Goal: Share content

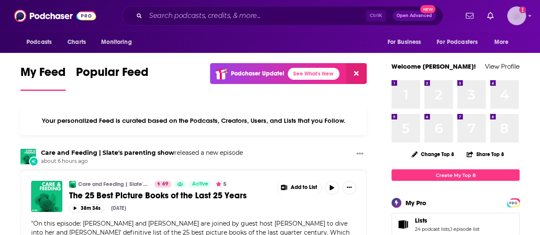
click at [517, 11] on img "Logged in as dresnic" at bounding box center [516, 15] width 19 height 19
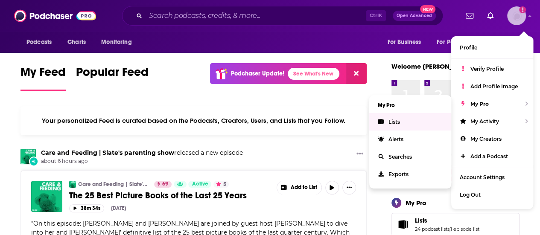
click at [405, 116] on link "Lists" at bounding box center [411, 122] width 82 height 18
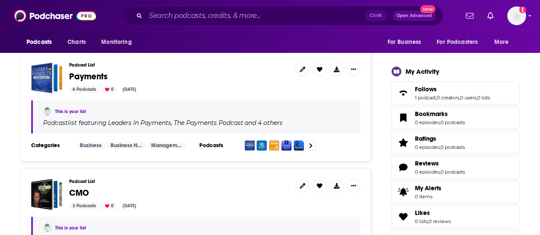
scroll to position [246, 0]
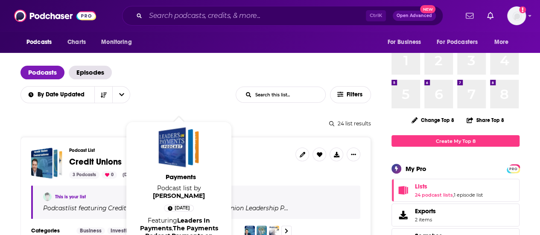
scroll to position [35, 0]
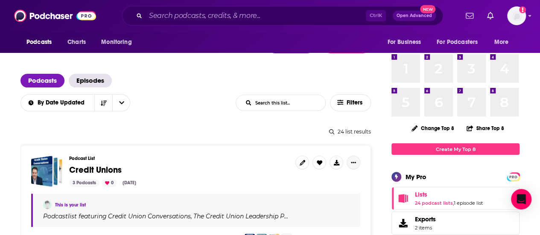
click at [353, 163] on icon "Show More Button" at bounding box center [353, 162] width 5 height 5
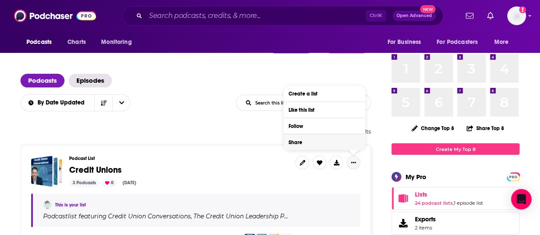
click at [315, 143] on button "Share" at bounding box center [325, 143] width 82 height 16
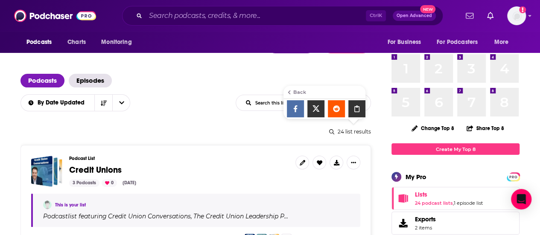
click at [358, 106] on icon "Show additional menu" at bounding box center [357, 109] width 5 height 7
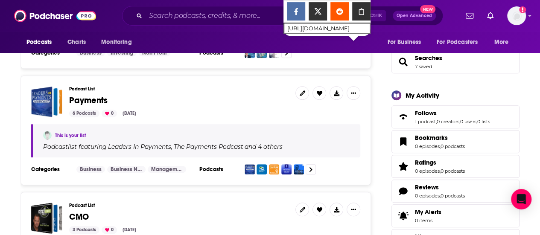
scroll to position [220, 0]
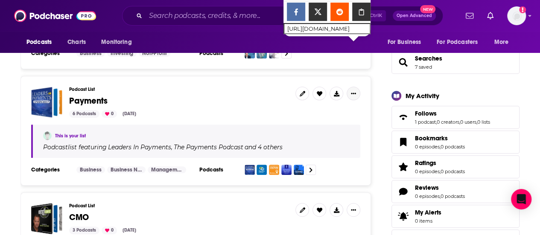
click at [356, 94] on button "Show More Button" at bounding box center [354, 94] width 14 height 14
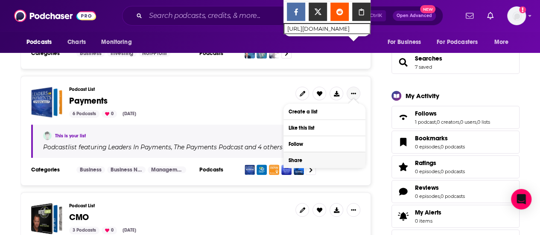
click at [332, 158] on button "Share" at bounding box center [325, 161] width 82 height 16
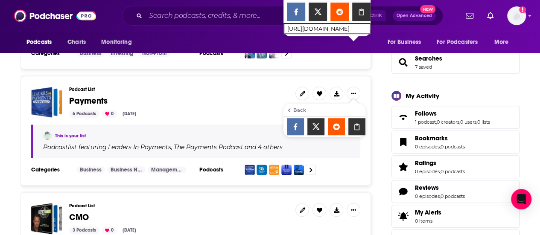
click at [357, 131] on div "Show additional menu" at bounding box center [357, 126] width 17 height 17
